Goal: Task Accomplishment & Management: Use online tool/utility

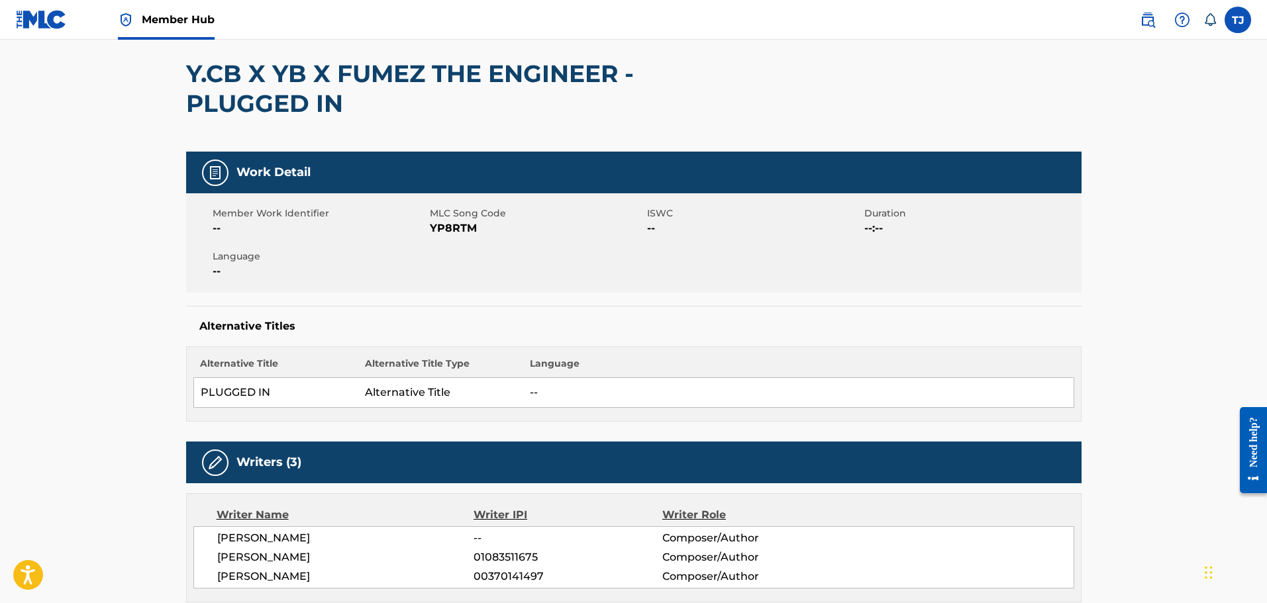
scroll to position [91, 0]
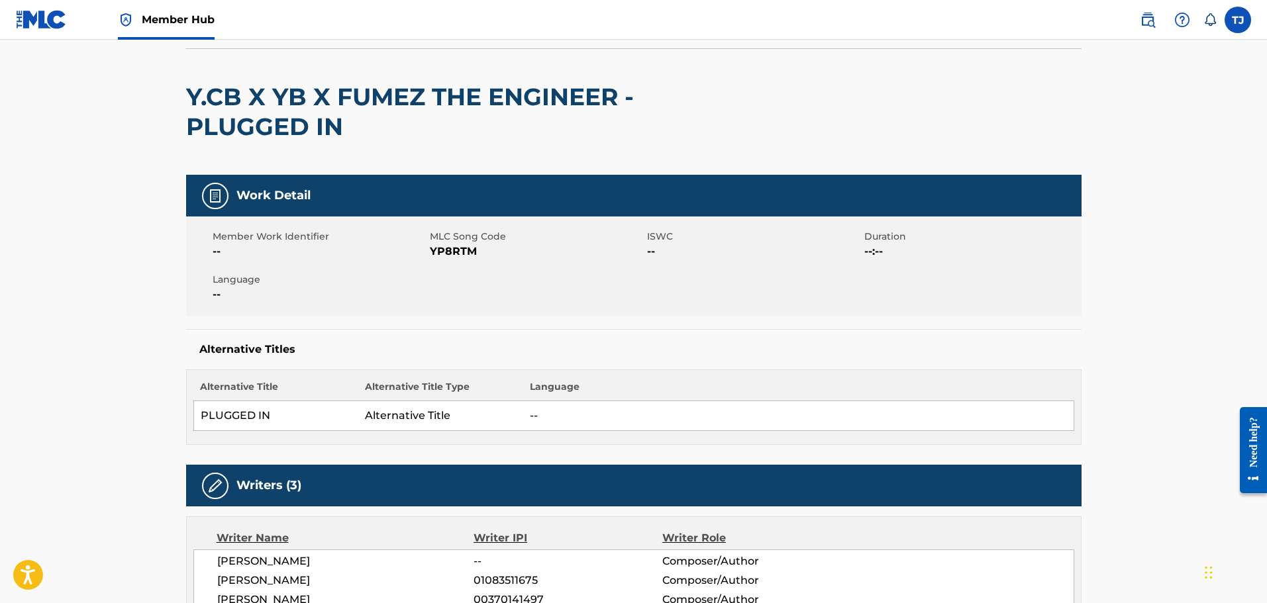
click at [457, 252] on span "YP8RTM" at bounding box center [537, 252] width 214 height 16
click at [393, 352] on h5 "Alternative Titles" at bounding box center [633, 349] width 869 height 13
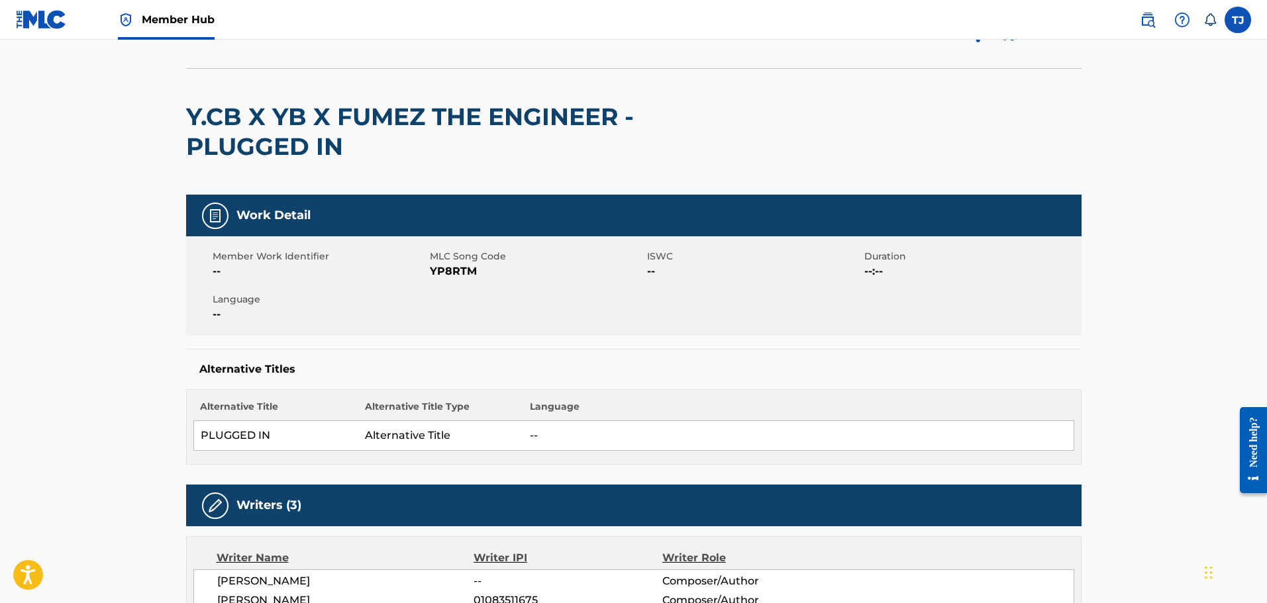
scroll to position [66, 0]
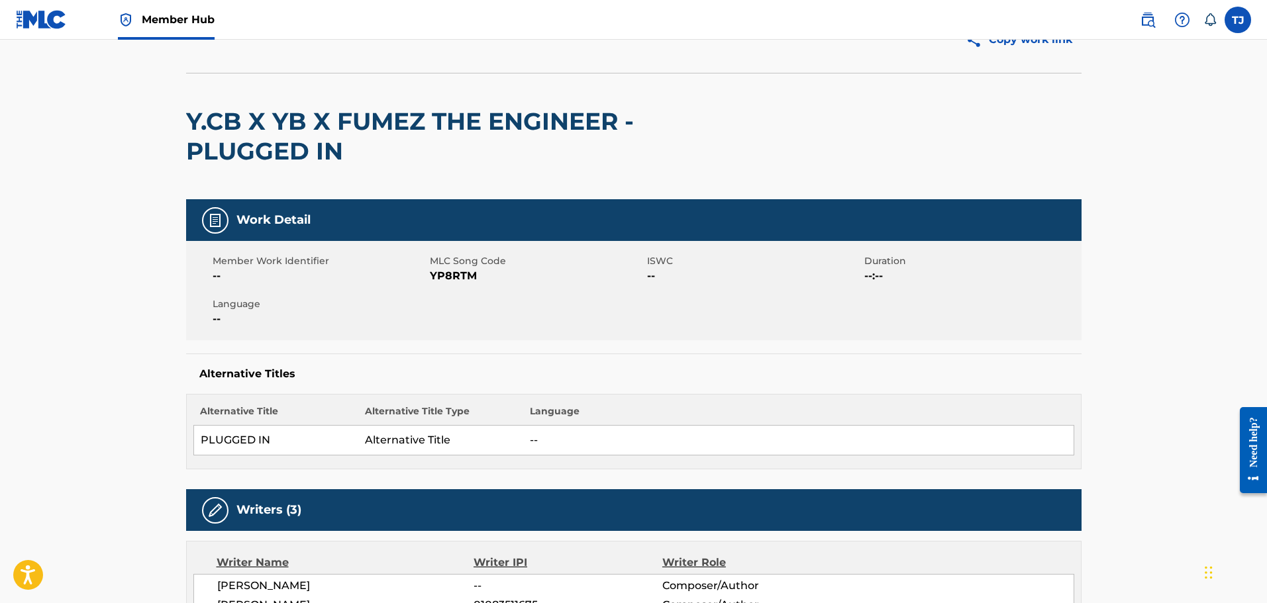
drag, startPoint x: 1076, startPoint y: 113, endPoint x: 1072, endPoint y: 17, distance: 95.5
click at [1076, 113] on div "Y.CB X YB X FUMEZ THE ENGINEER - PLUGGED IN" at bounding box center [633, 136] width 895 height 127
